Goal: Transaction & Acquisition: Purchase product/service

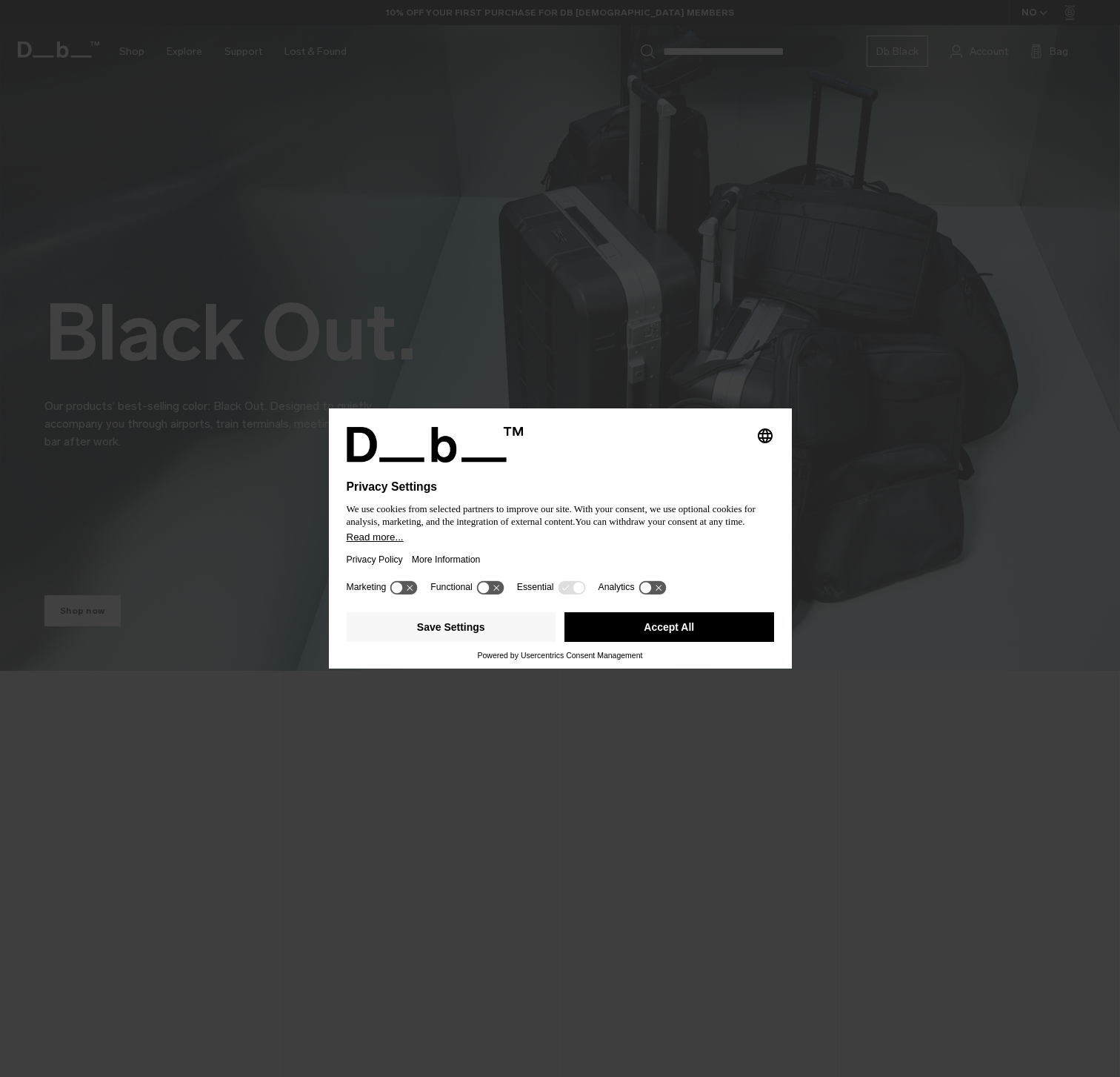
click at [626, 630] on button "Accept All" at bounding box center [669, 627] width 210 height 30
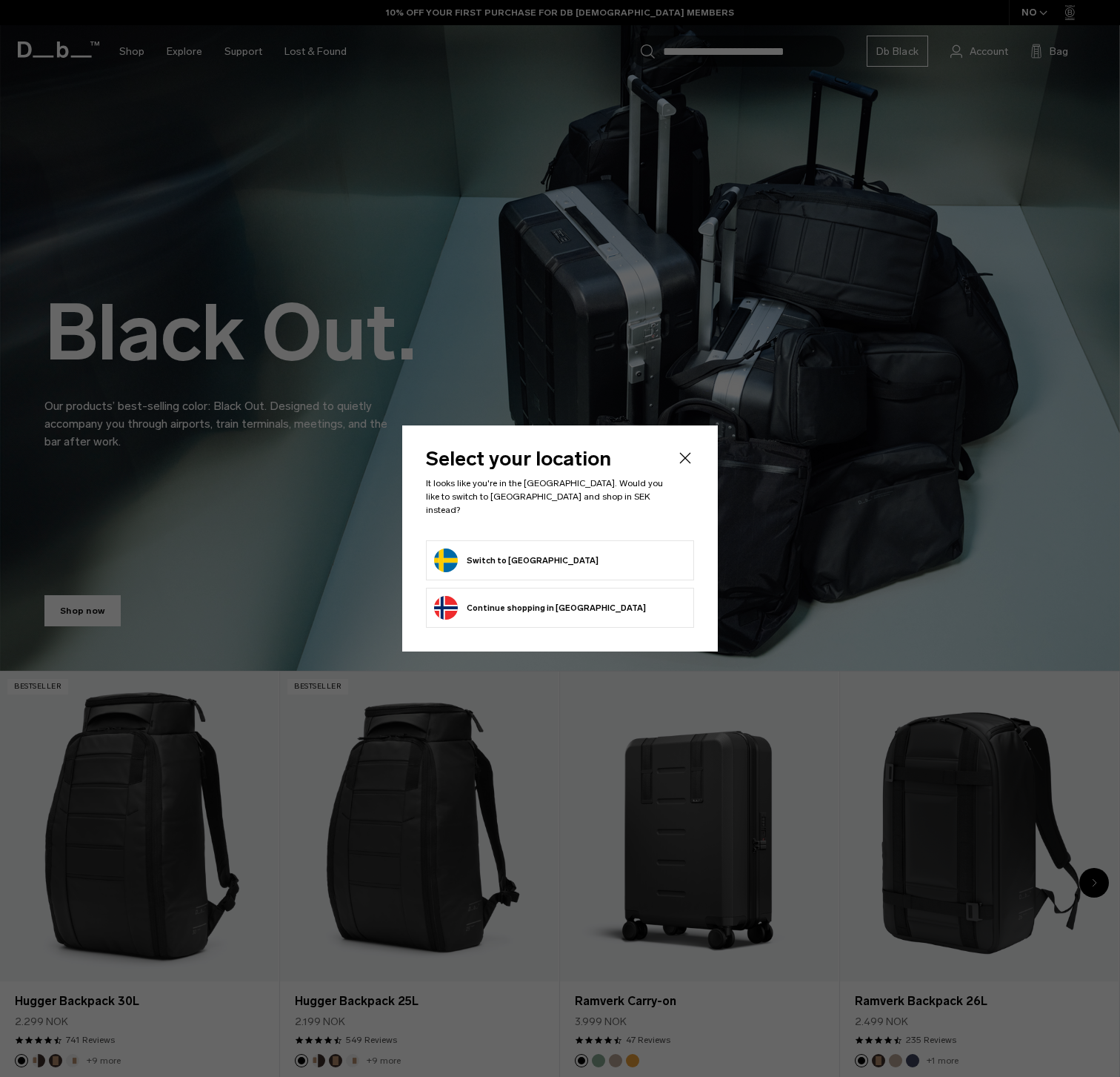
click at [508, 555] on button "Switch to Sweden" at bounding box center [516, 561] width 165 height 24
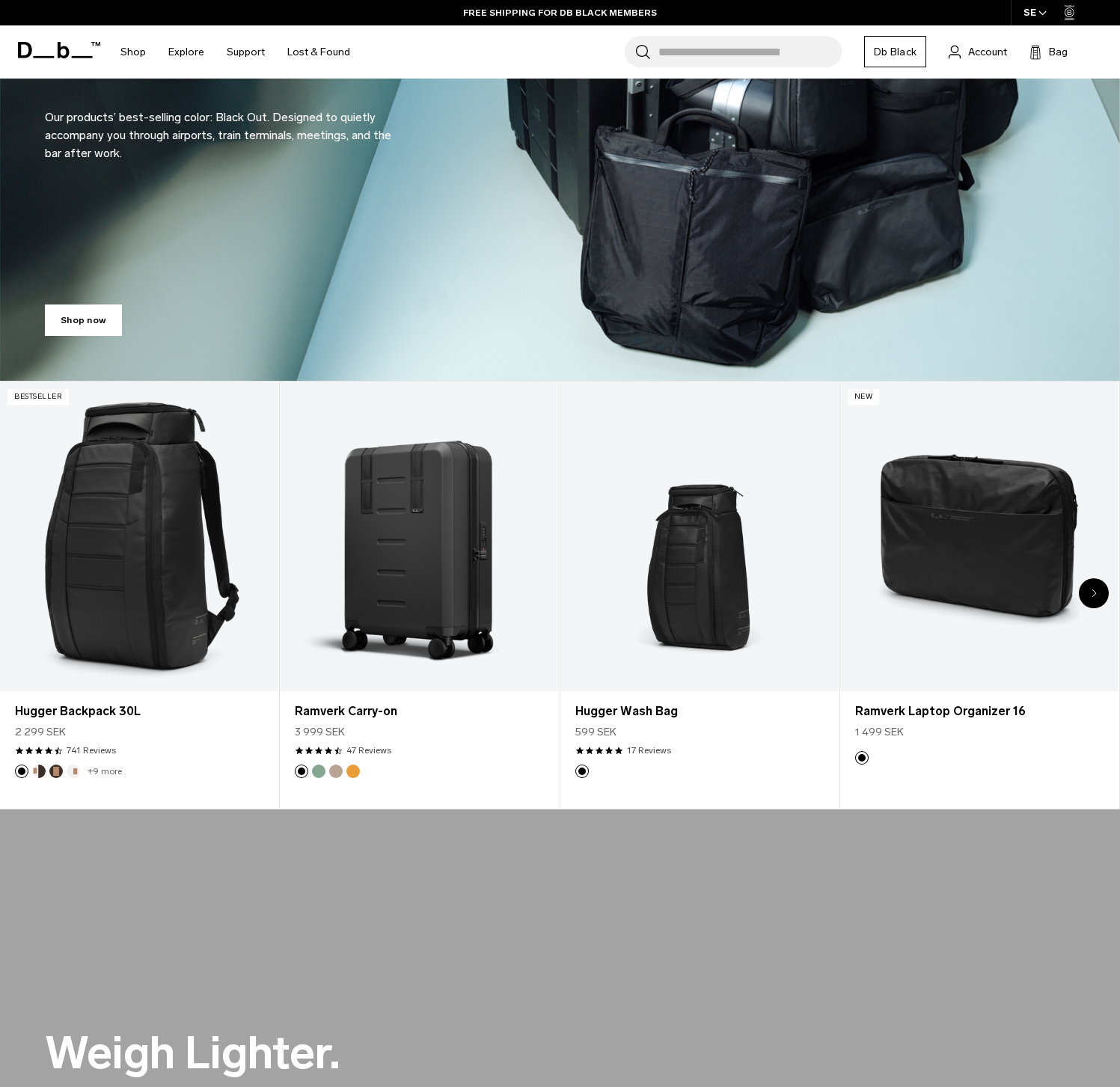
scroll to position [288, 0]
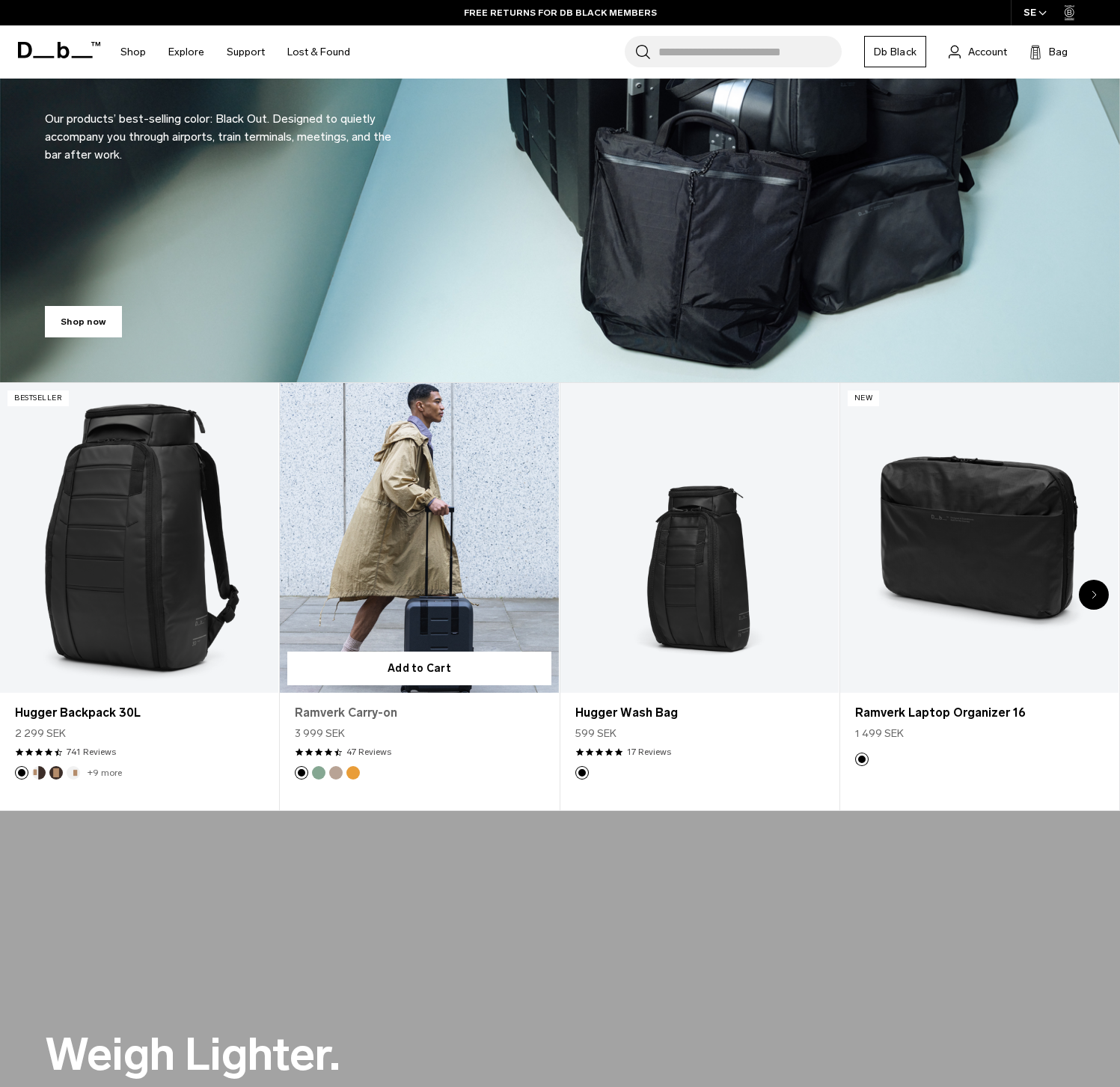
click at [358, 712] on link "Ramverk Carry-on" at bounding box center [419, 713] width 249 height 18
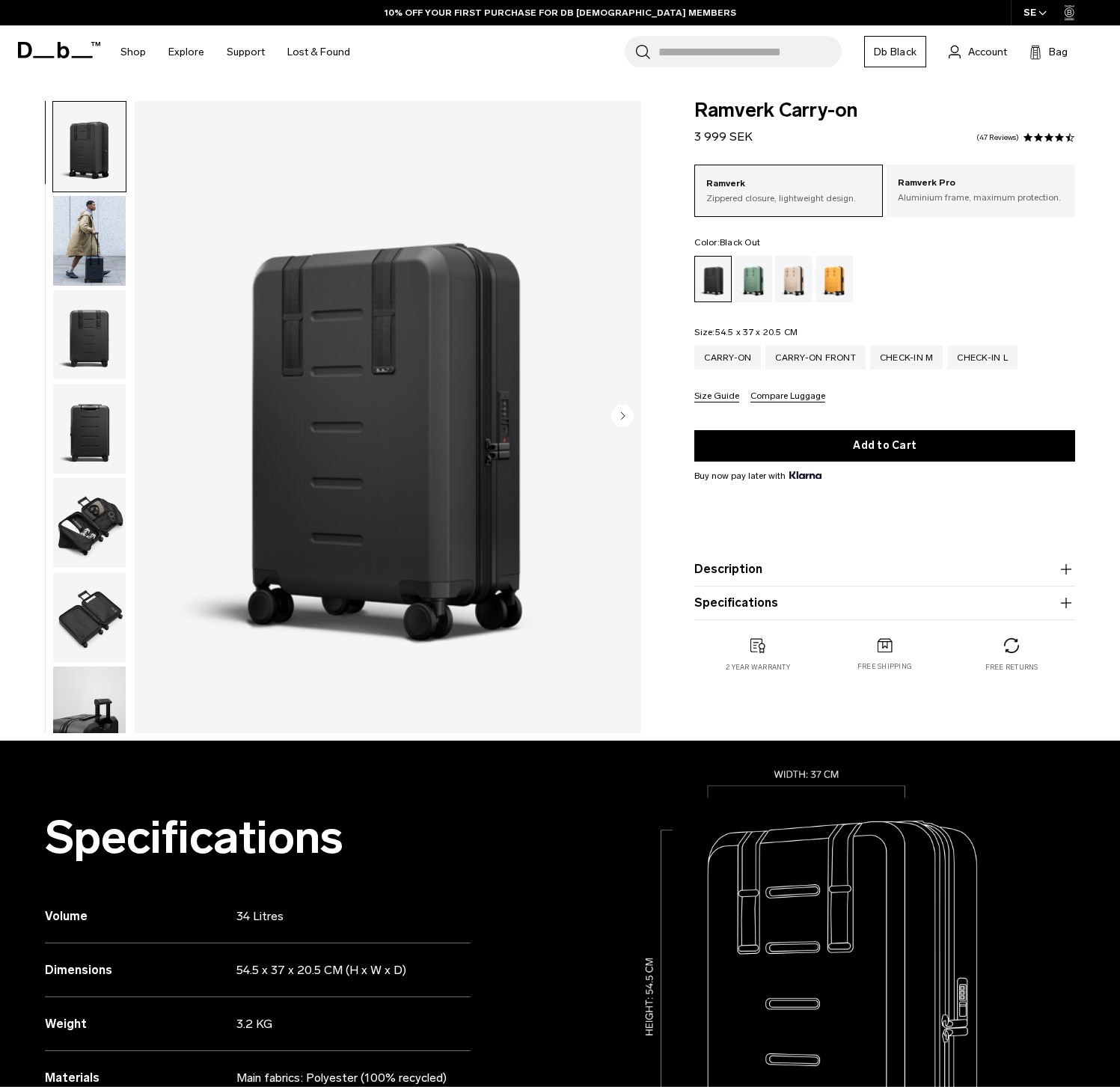
click at [719, 574] on button "Description" at bounding box center [884, 569] width 381 height 18
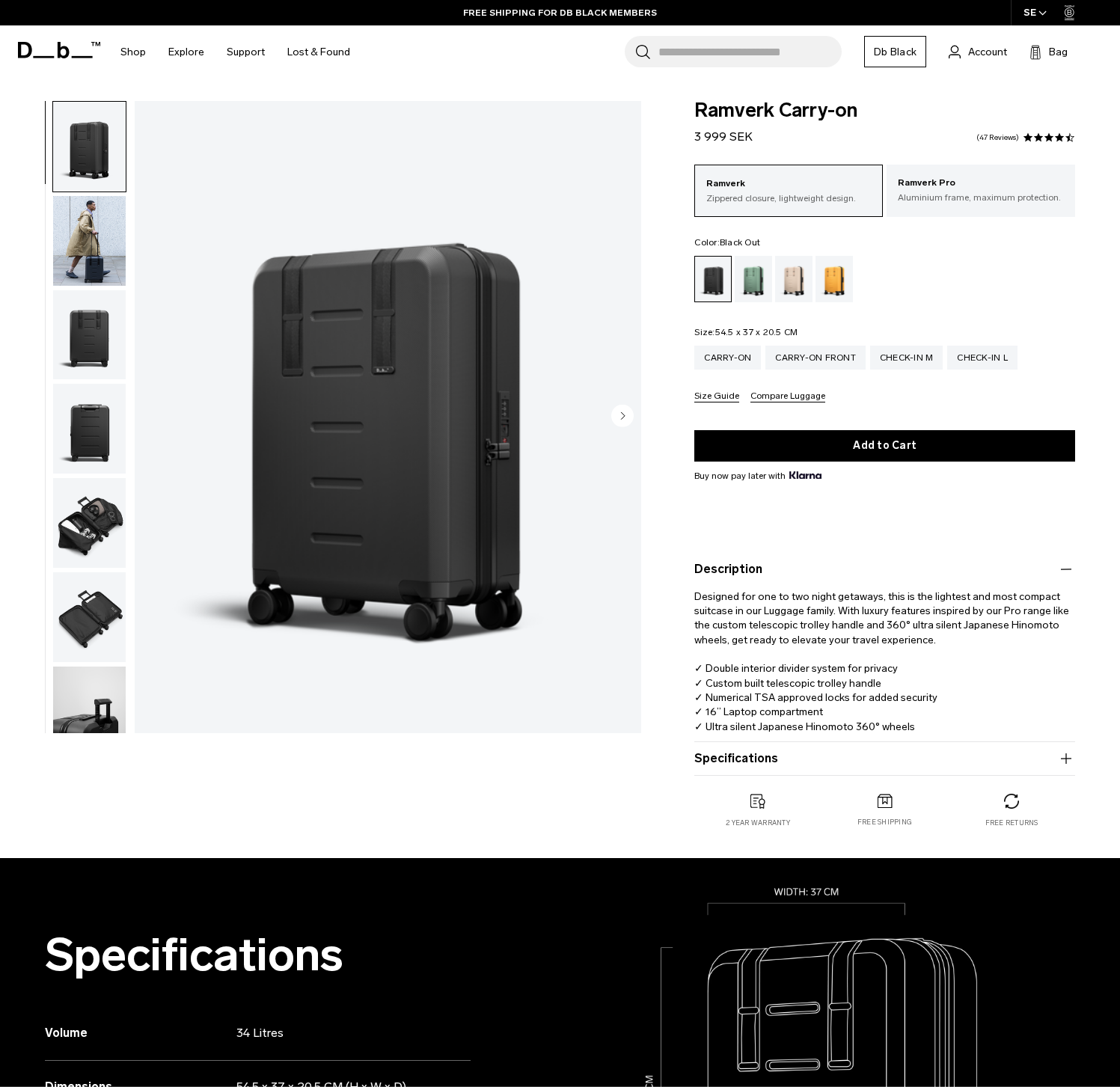
click at [723, 764] on button "Specifications" at bounding box center [884, 759] width 381 height 18
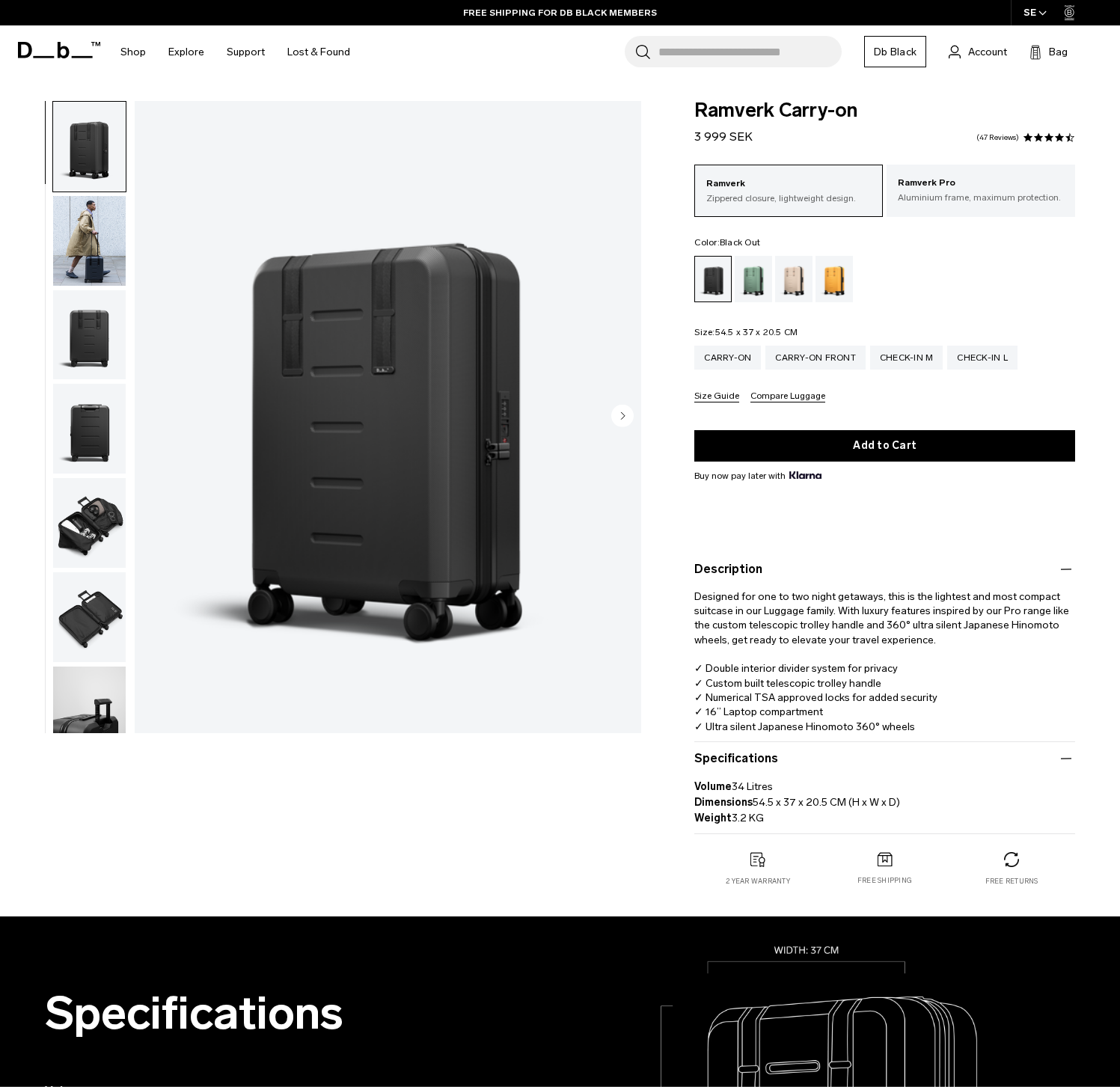
click at [90, 510] on img "button" at bounding box center [89, 523] width 73 height 90
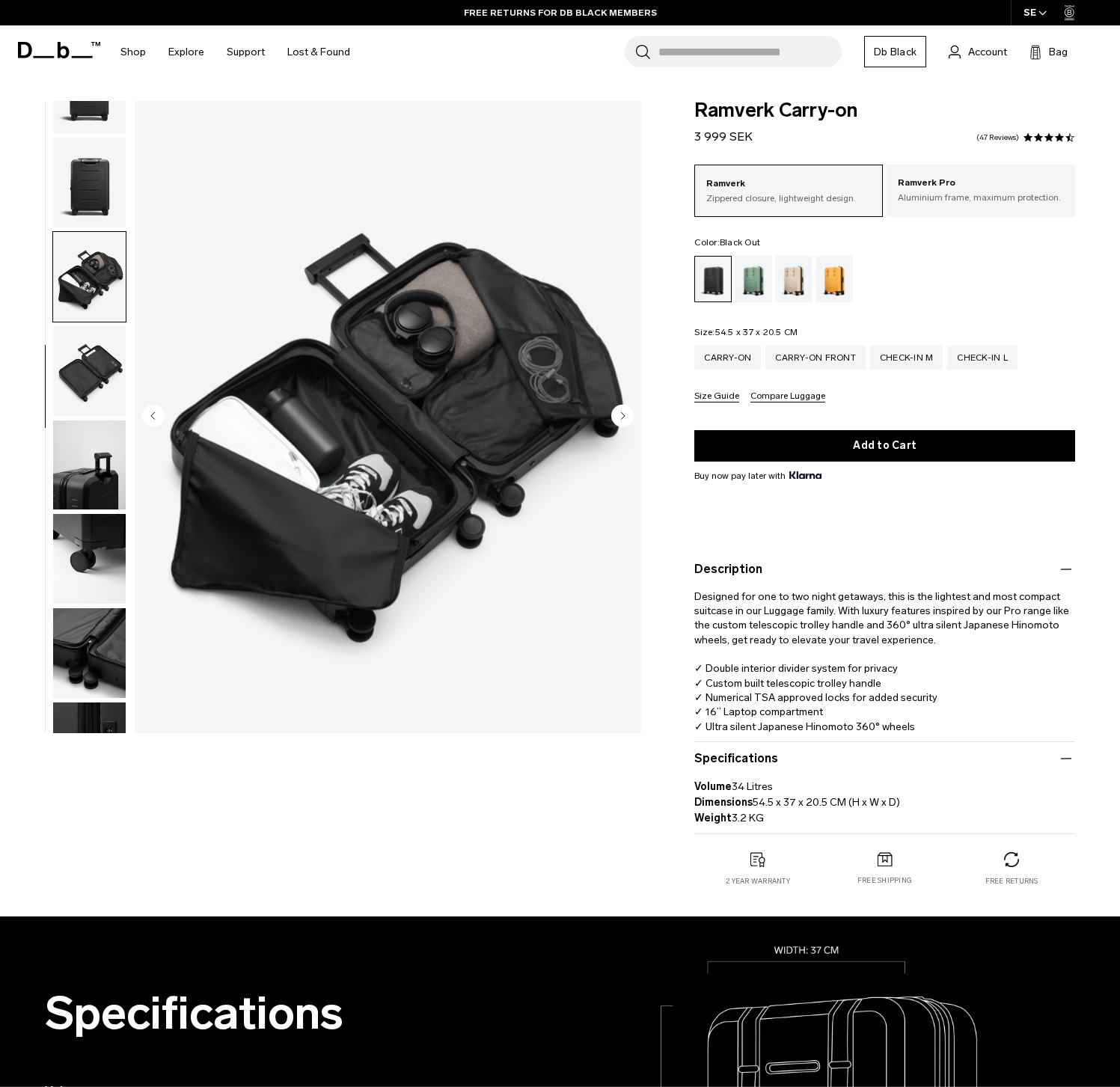
scroll to position [306, 0]
